Goal: Check status: Check status

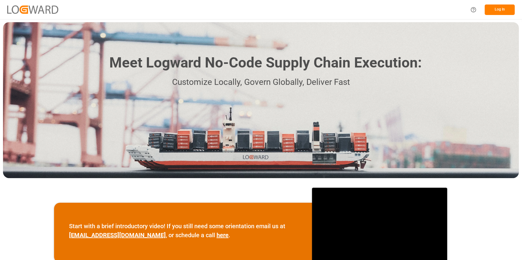
click at [500, 6] on button "Log In" at bounding box center [500, 10] width 30 height 11
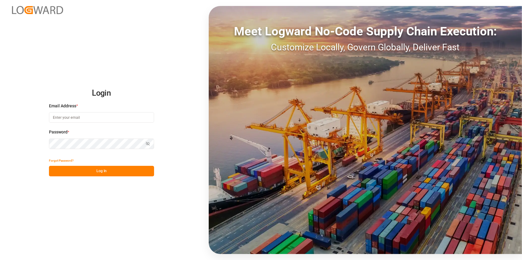
type input "[PERSON_NAME][EMAIL_ADDRESS][PERSON_NAME][DOMAIN_NAME]"
click at [65, 171] on button "Log In" at bounding box center [101, 171] width 105 height 11
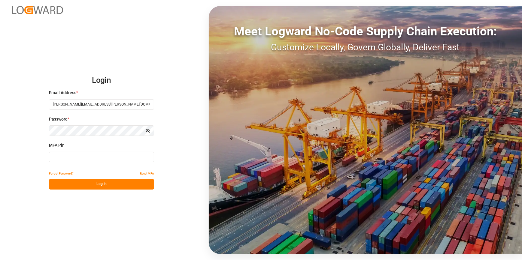
click at [61, 159] on input at bounding box center [101, 157] width 105 height 11
type input "743319"
click at [99, 184] on button "Log In" at bounding box center [101, 184] width 105 height 11
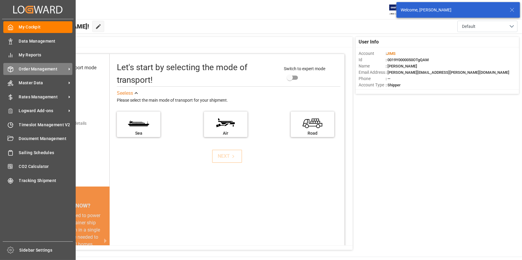
click at [35, 70] on span "Order Management" at bounding box center [42, 69] width 47 height 6
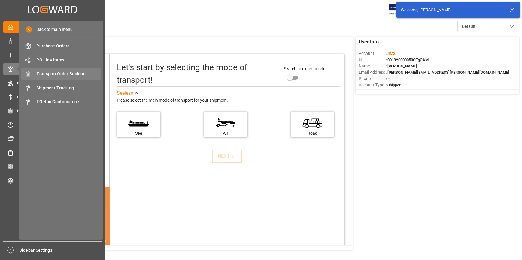
click at [59, 75] on span "Transport Order Booking" at bounding box center [69, 74] width 65 height 6
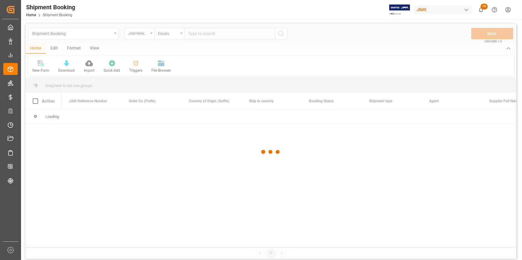
click at [200, 33] on div at bounding box center [271, 152] width 491 height 257
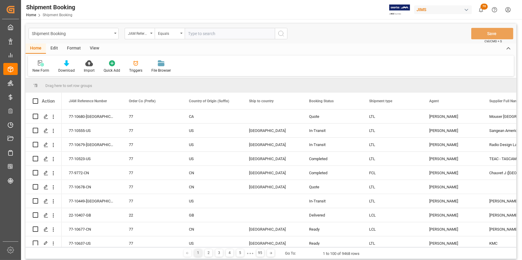
click at [199, 34] on input "text" at bounding box center [230, 33] width 90 height 11
paste input "22-9738-TW"
type input "22-9738-TW"
